Goal: Task Accomplishment & Management: Manage account settings

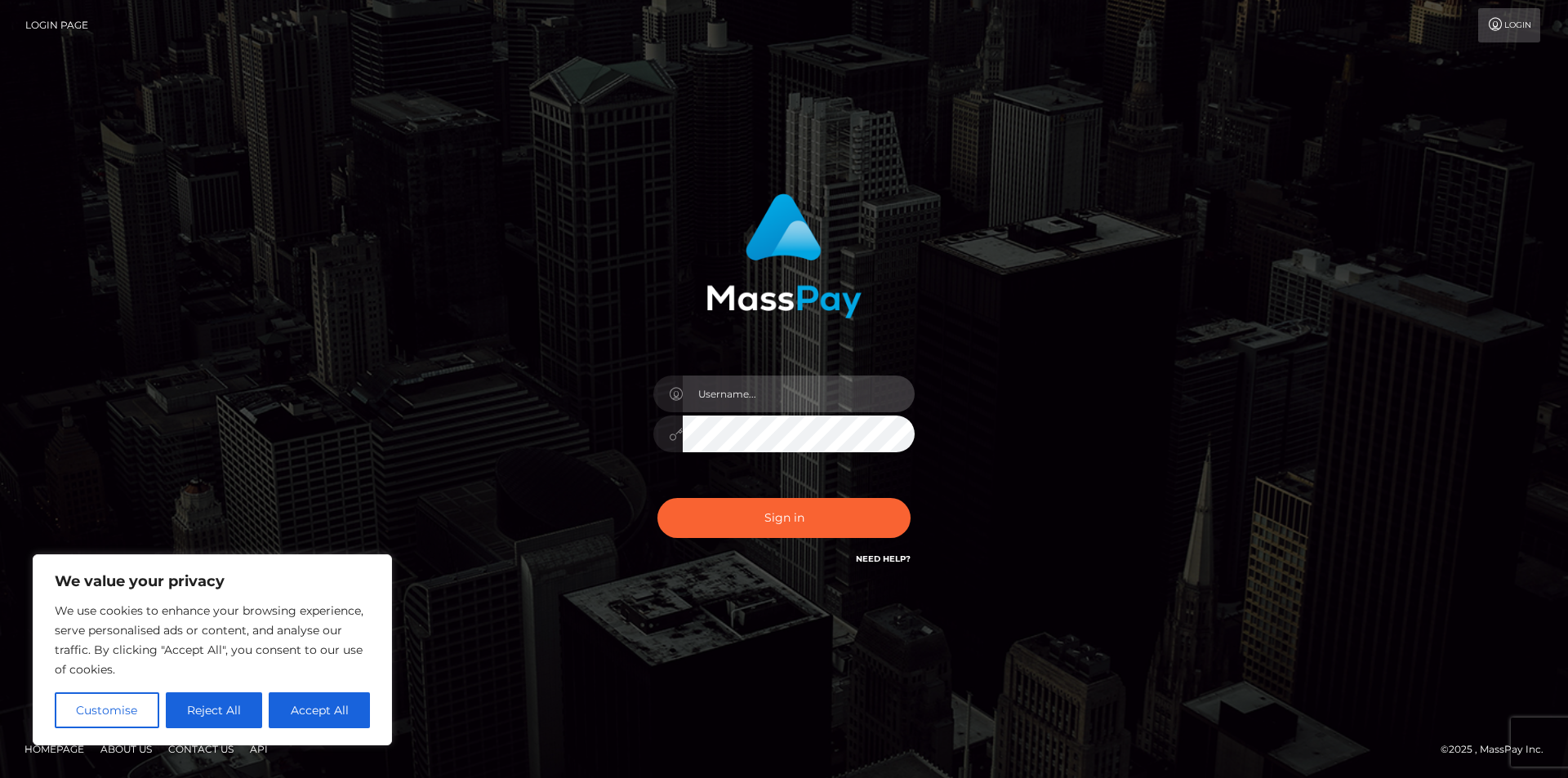
click at [755, 391] on input "text" at bounding box center [798, 394] width 232 height 37
type input "[EMAIL_ADDRESS][DOMAIN_NAME]"
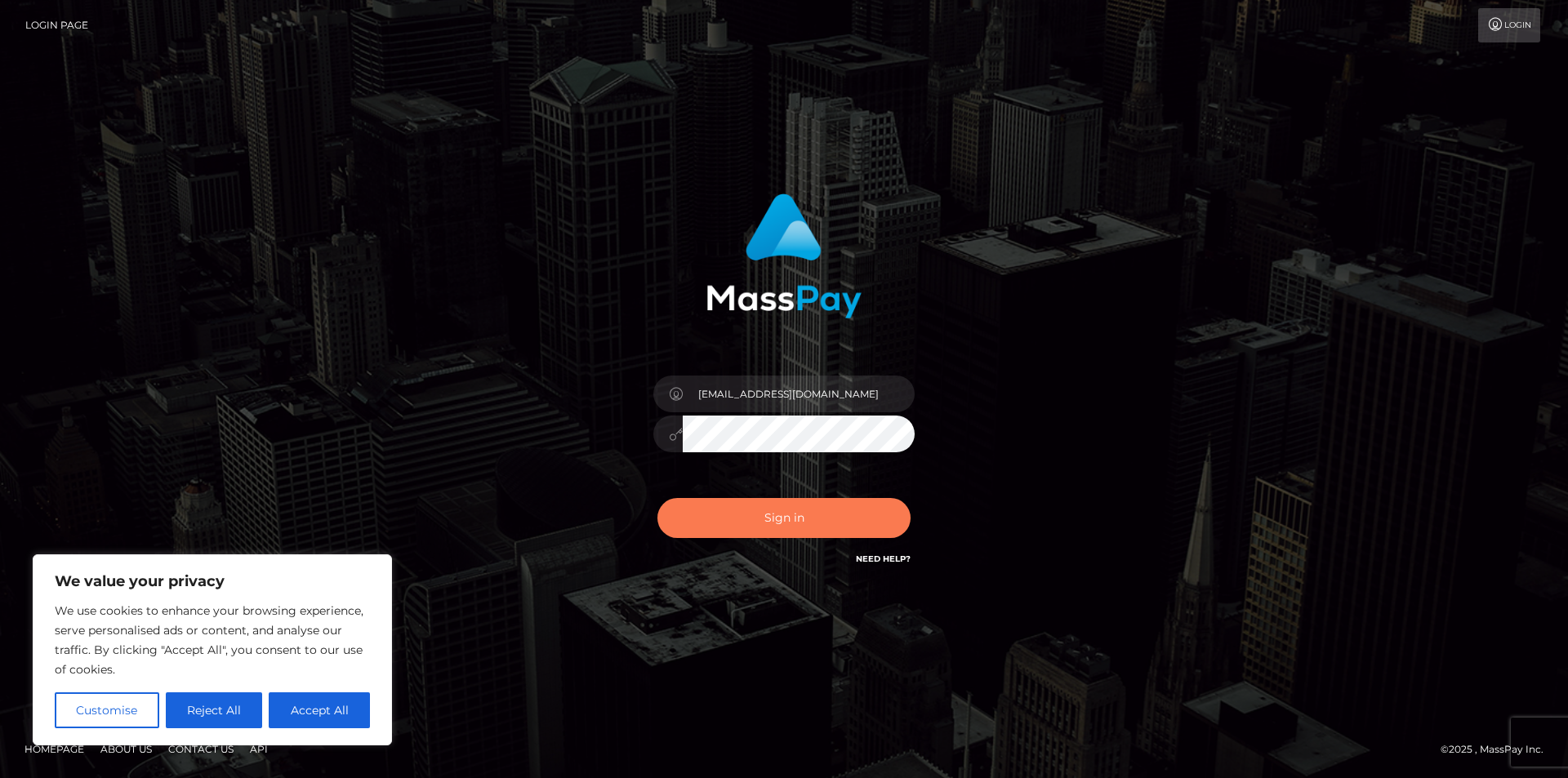
click at [756, 521] on button "Sign in" at bounding box center [784, 518] width 253 height 40
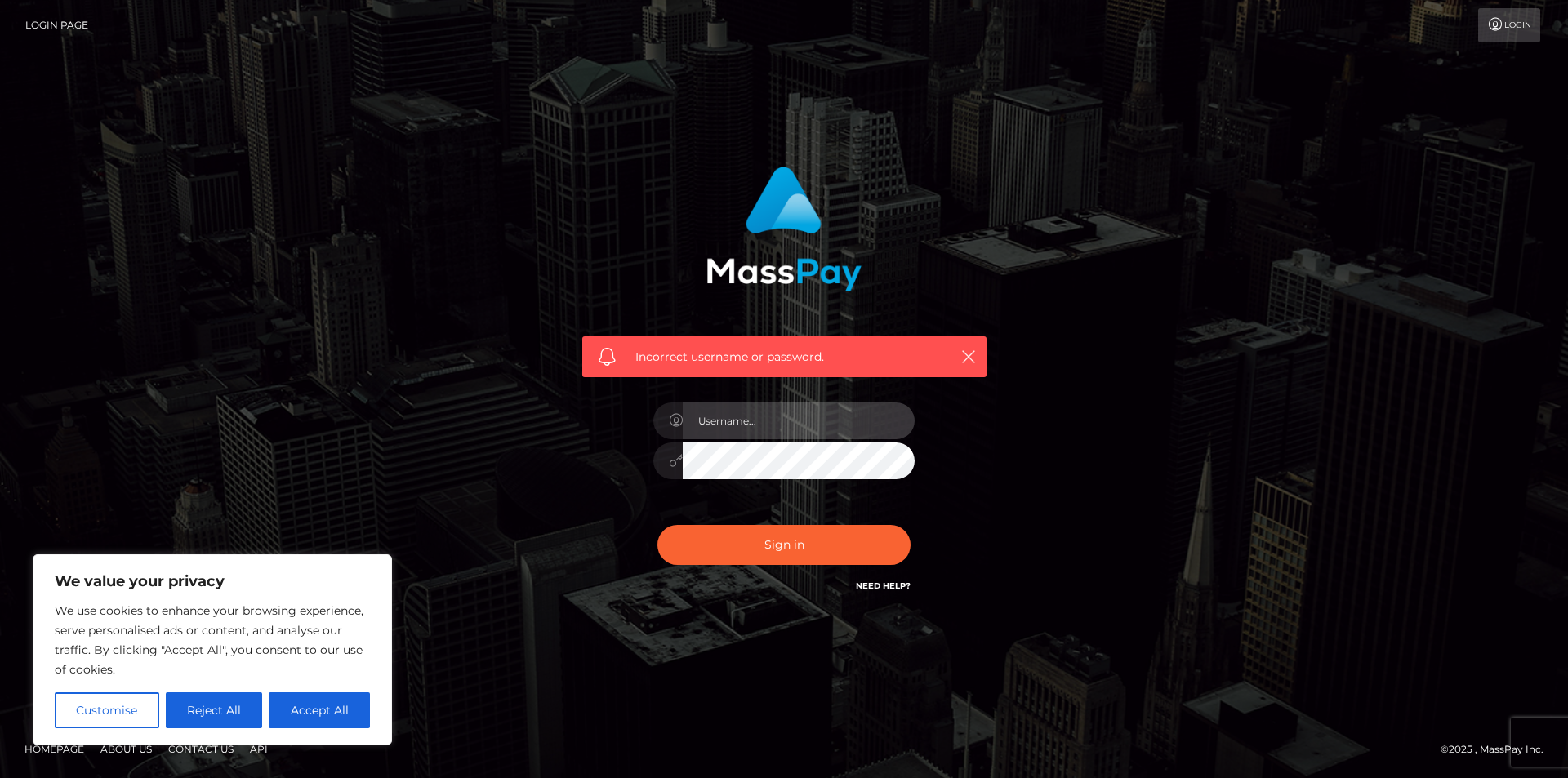
click at [803, 422] on input "text" at bounding box center [798, 421] width 232 height 37
type input "[EMAIL_ADDRESS][DOMAIN_NAME]"
click at [864, 583] on link "Need Help?" at bounding box center [883, 586] width 55 height 11
click at [341, 715] on button "Accept All" at bounding box center [320, 710] width 101 height 36
checkbox input "true"
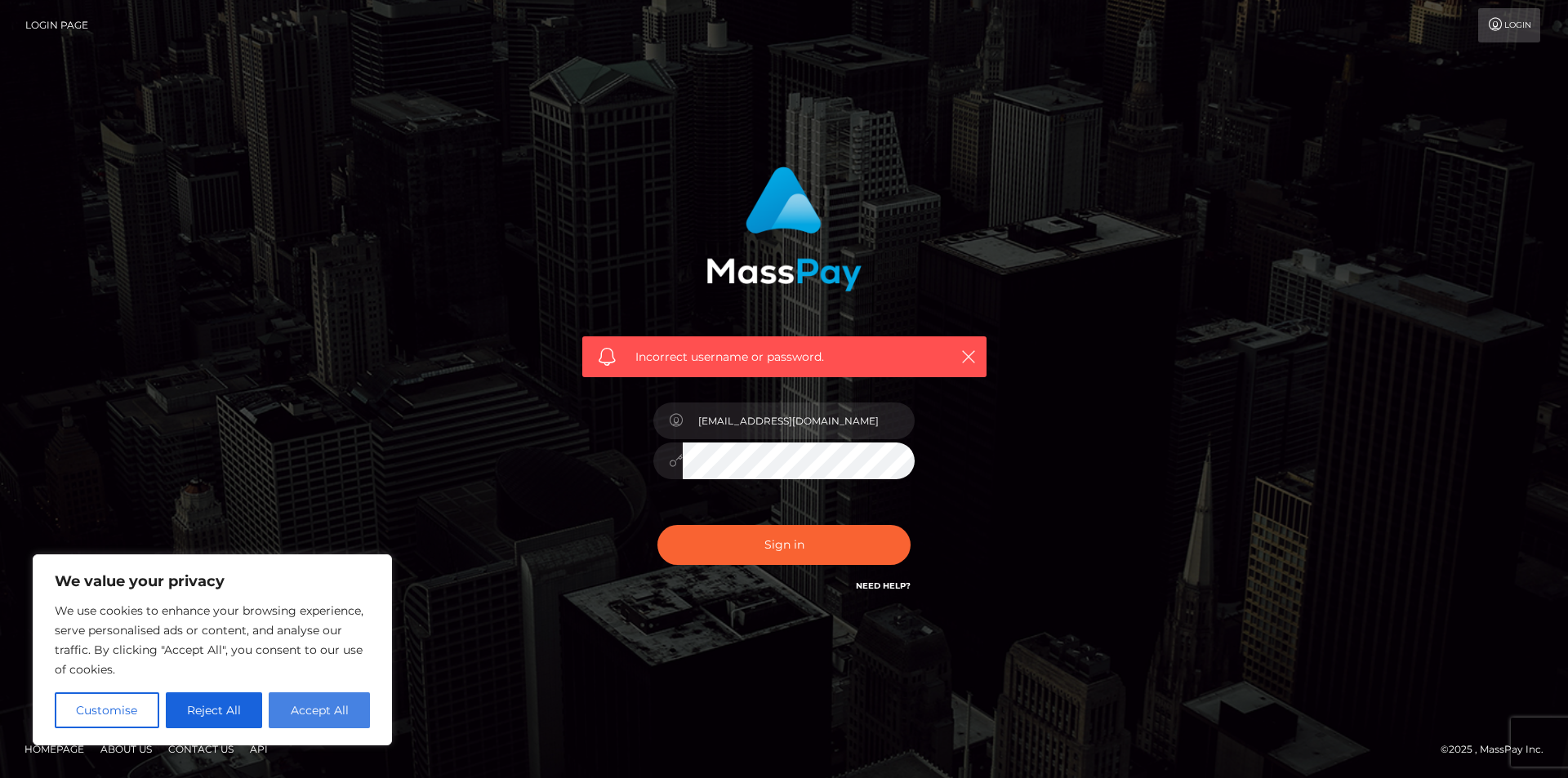
checkbox input "true"
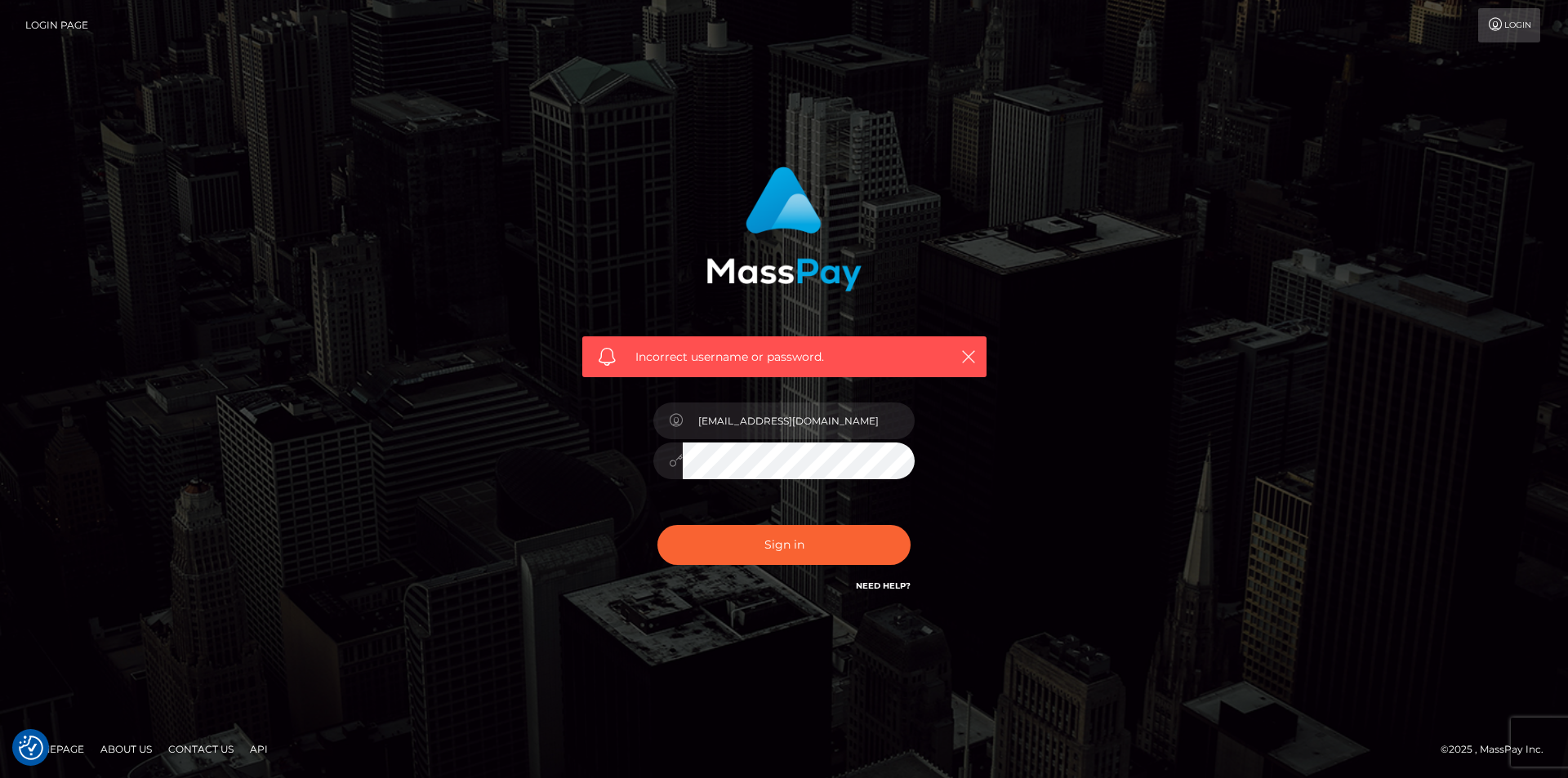
click at [896, 579] on h6 "Need Help?" at bounding box center [883, 585] width 55 height 14
click at [897, 585] on link "Need Help?" at bounding box center [883, 586] width 55 height 11
click at [963, 356] on icon "button" at bounding box center [969, 357] width 16 height 16
click at [969, 360] on icon "button" at bounding box center [969, 357] width 16 height 16
click at [960, 357] on icon "button" at bounding box center [969, 357] width 16 height 16
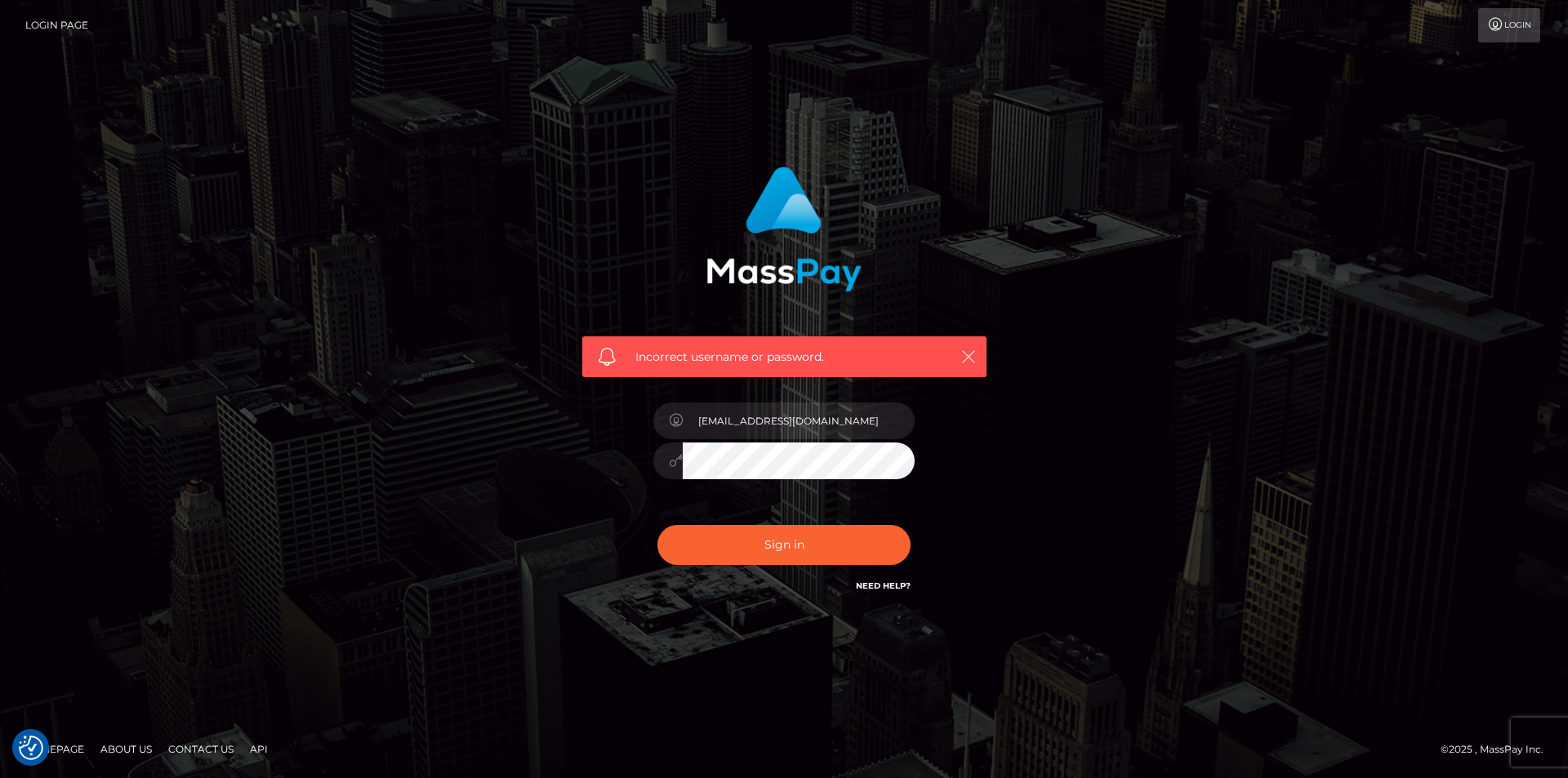
click at [973, 350] on icon "button" at bounding box center [969, 357] width 16 height 16
click at [478, 438] on div "Incorrect username or password. [EMAIL_ADDRESS][DOMAIN_NAME]" at bounding box center [784, 389] width 931 height 469
click at [657, 525] on button "Sign in" at bounding box center [784, 545] width 253 height 40
click at [758, 421] on input "text" at bounding box center [798, 421] width 232 height 37
click at [1229, 236] on div "Incorrect username or password." at bounding box center [784, 389] width 931 height 469
